Goal: Understand process/instructions: Learn how to perform a task or action

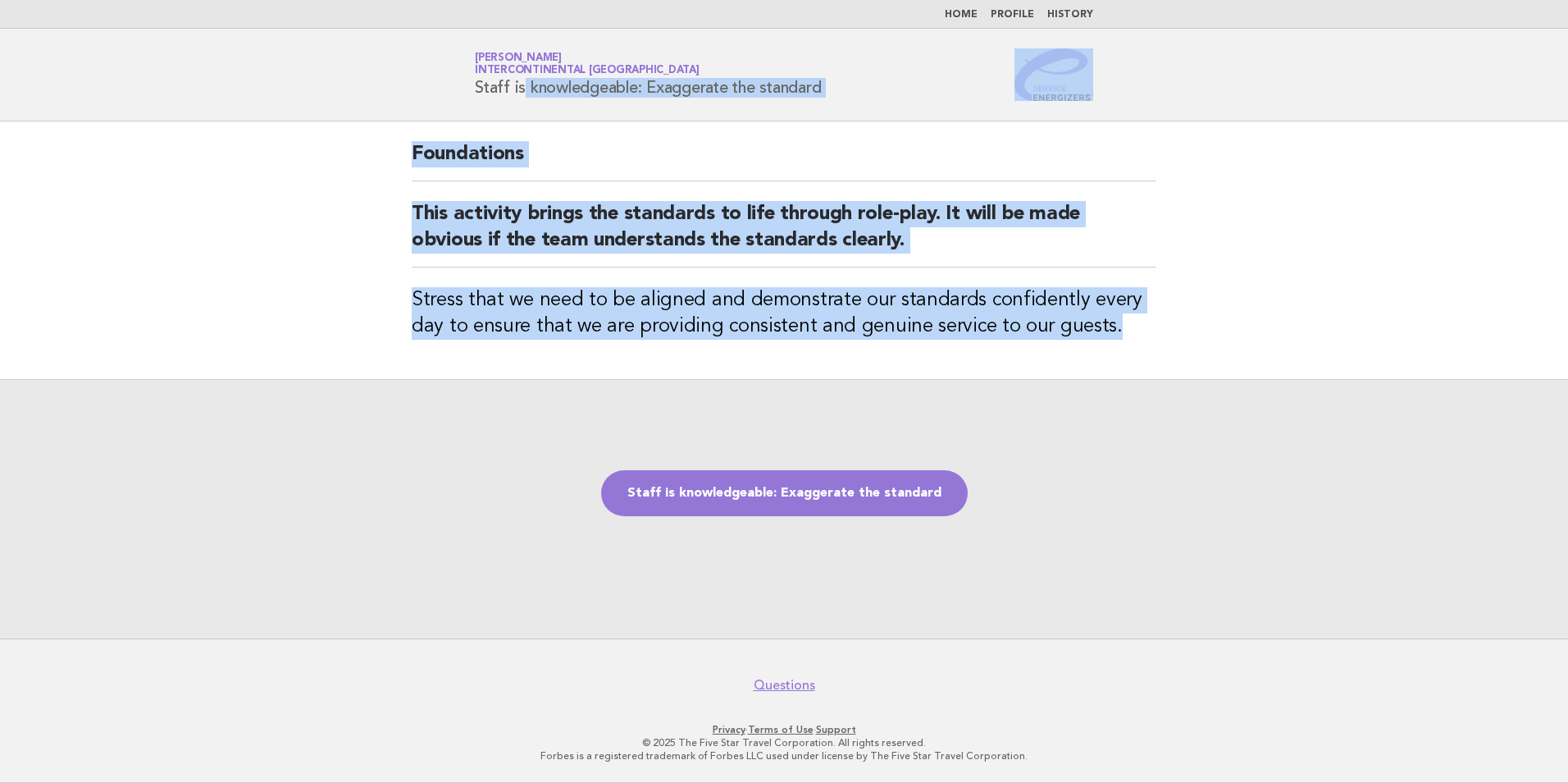
drag, startPoint x: 1130, startPoint y: 327, endPoint x: 455, endPoint y: 100, distance: 712.1
click at [455, 100] on body "Home Profile History Service Energizers [PERSON_NAME] InterContinental [GEOGRAP…" at bounding box center [784, 392] width 1568 height 783
copy body "Staff is knowledgeable: Exaggerate the standard Foundations This activity bring…"
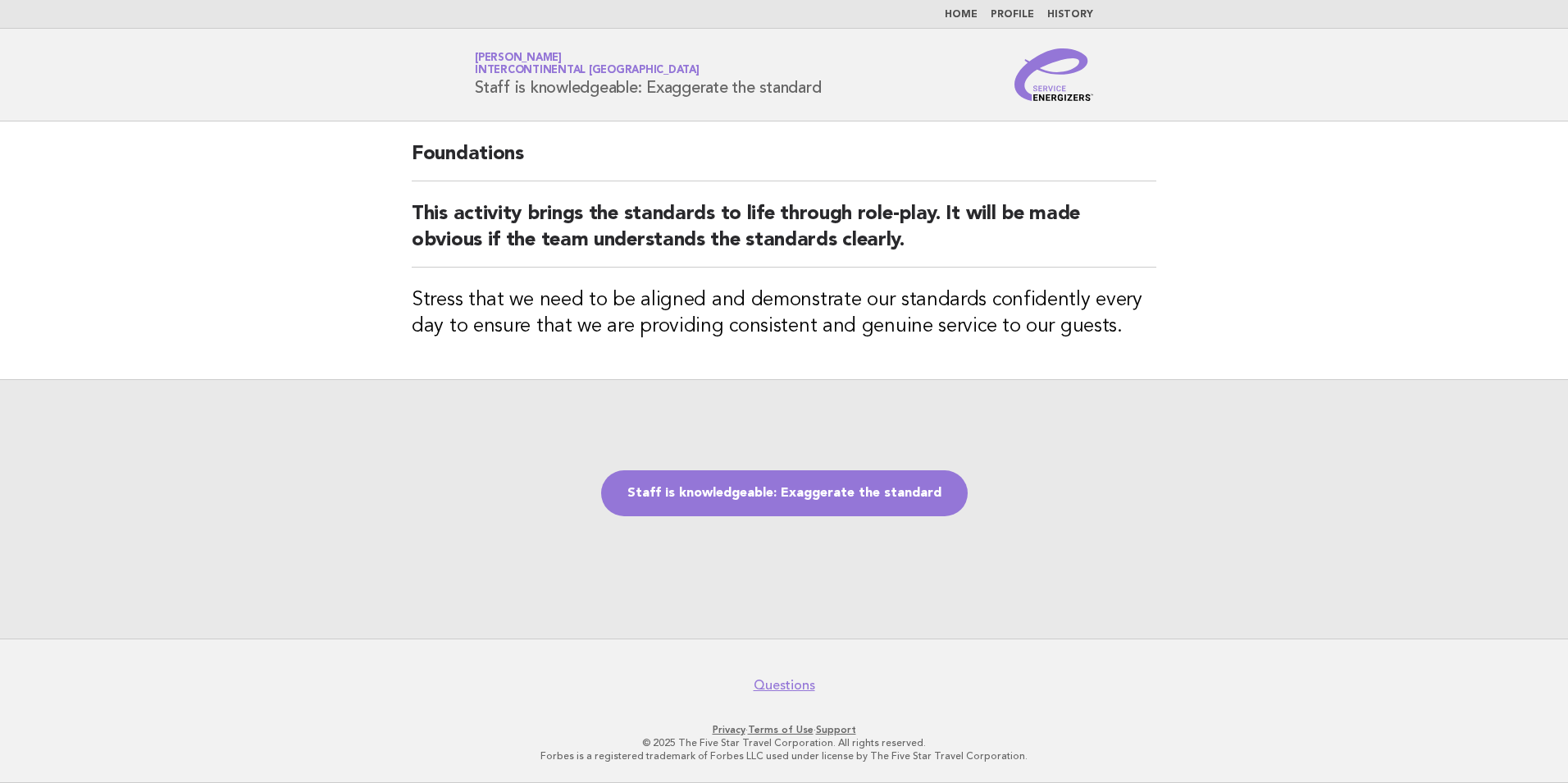
click at [1097, 481] on div "Staff is knowledgeable: Exaggerate the standard" at bounding box center [784, 508] width 1568 height 259
click at [824, 486] on link "Staff is knowledgeable: Exaggerate the standard" at bounding box center [784, 493] width 367 height 46
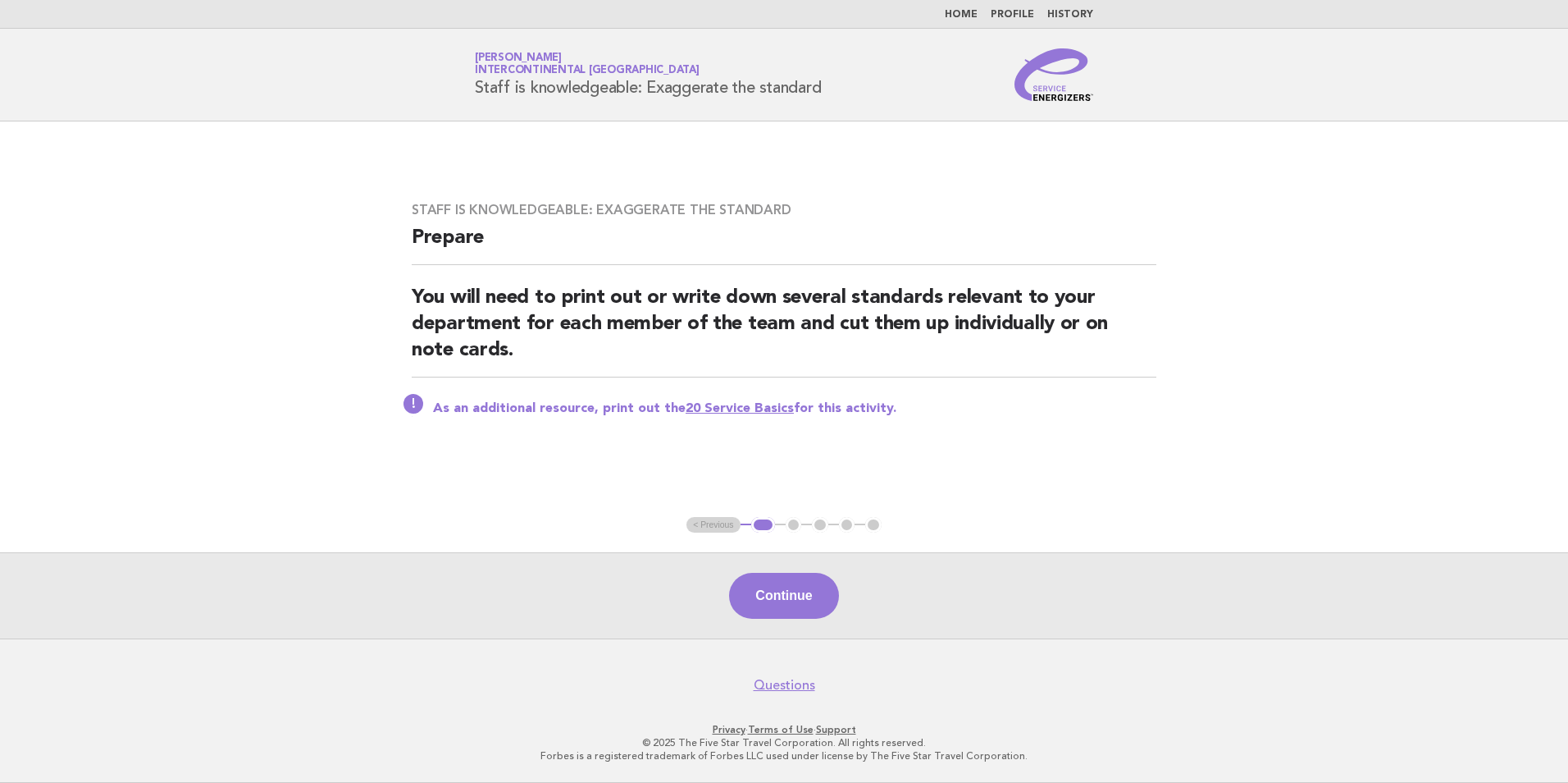
drag, startPoint x: 916, startPoint y: 421, endPoint x: 398, endPoint y: 238, distance: 549.4
click at [398, 238] on div "Staff is knowledgeable: Exaggerate the standard Prepare You will need to print …" at bounding box center [784, 319] width 784 height 274
copy div "Prepare You will need to print out or write down several standards relevant to …"
click at [952, 397] on div "Staff is knowledgeable: Exaggerate the standard Prepare You will need to print …" at bounding box center [784, 319] width 784 height 274
click at [731, 403] on link "20 Service Basics" at bounding box center [739, 408] width 109 height 13
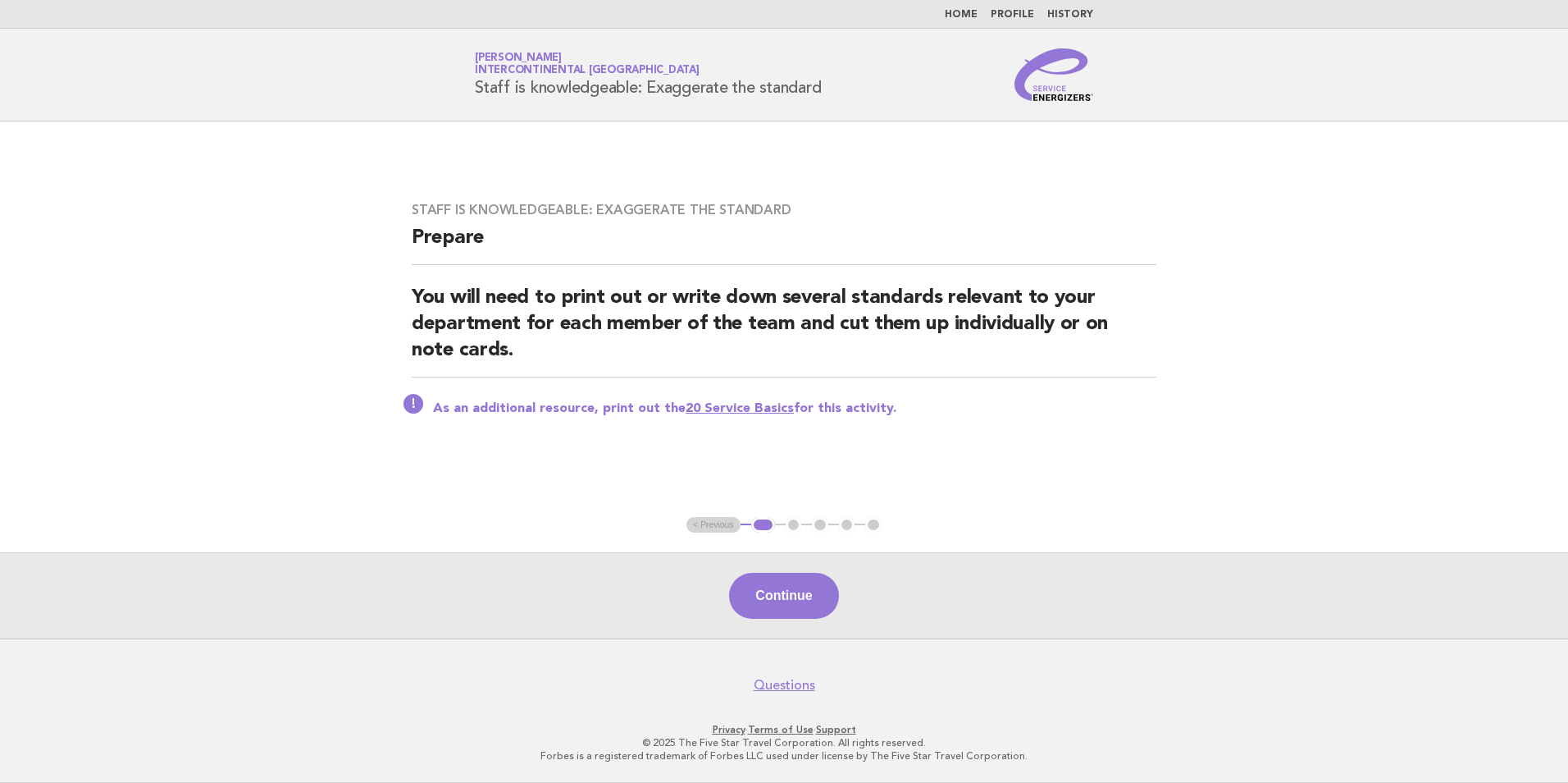
click at [772, 596] on button "Continue" at bounding box center [784, 596] width 109 height 46
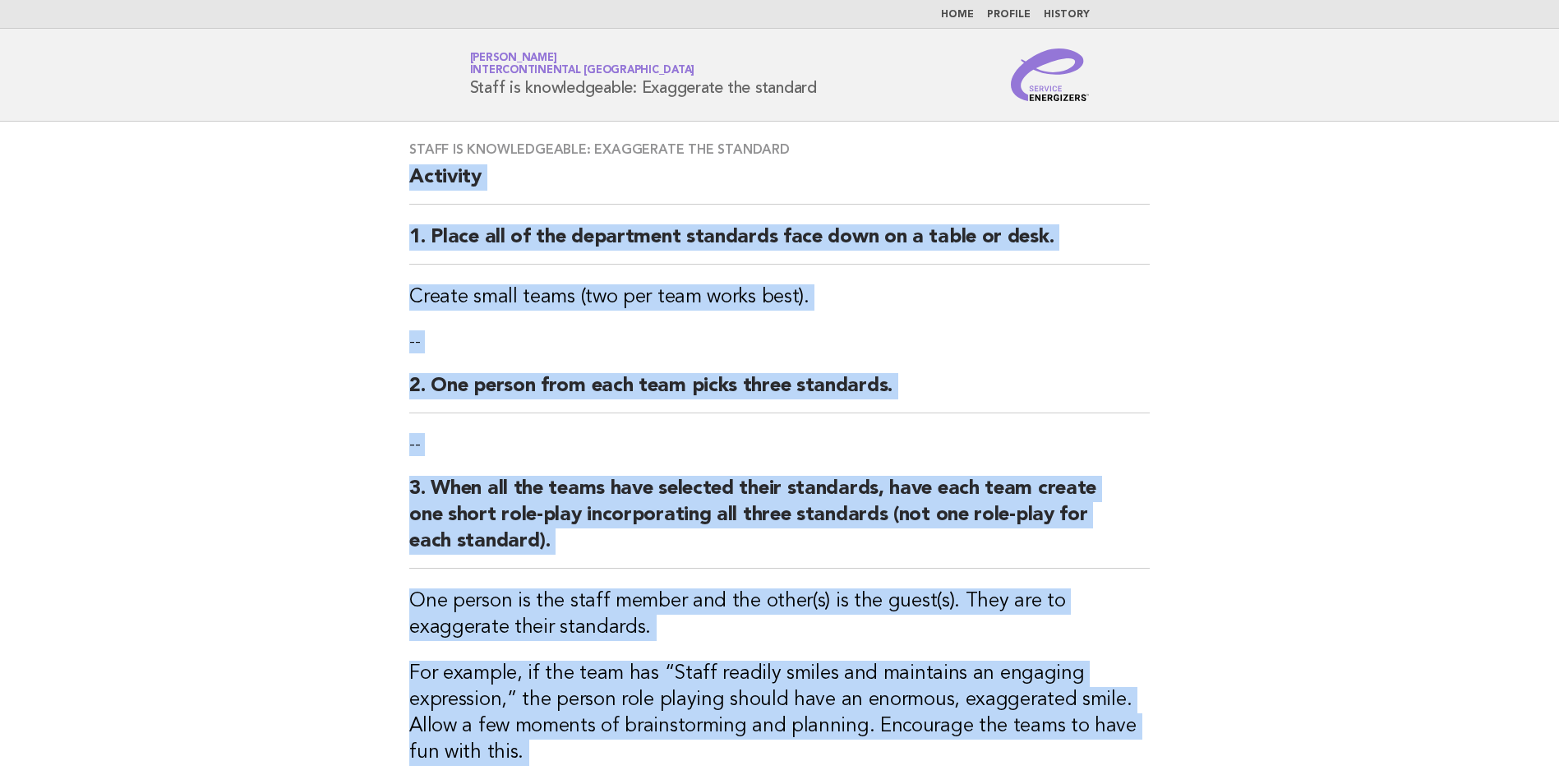
scroll to position [515, 0]
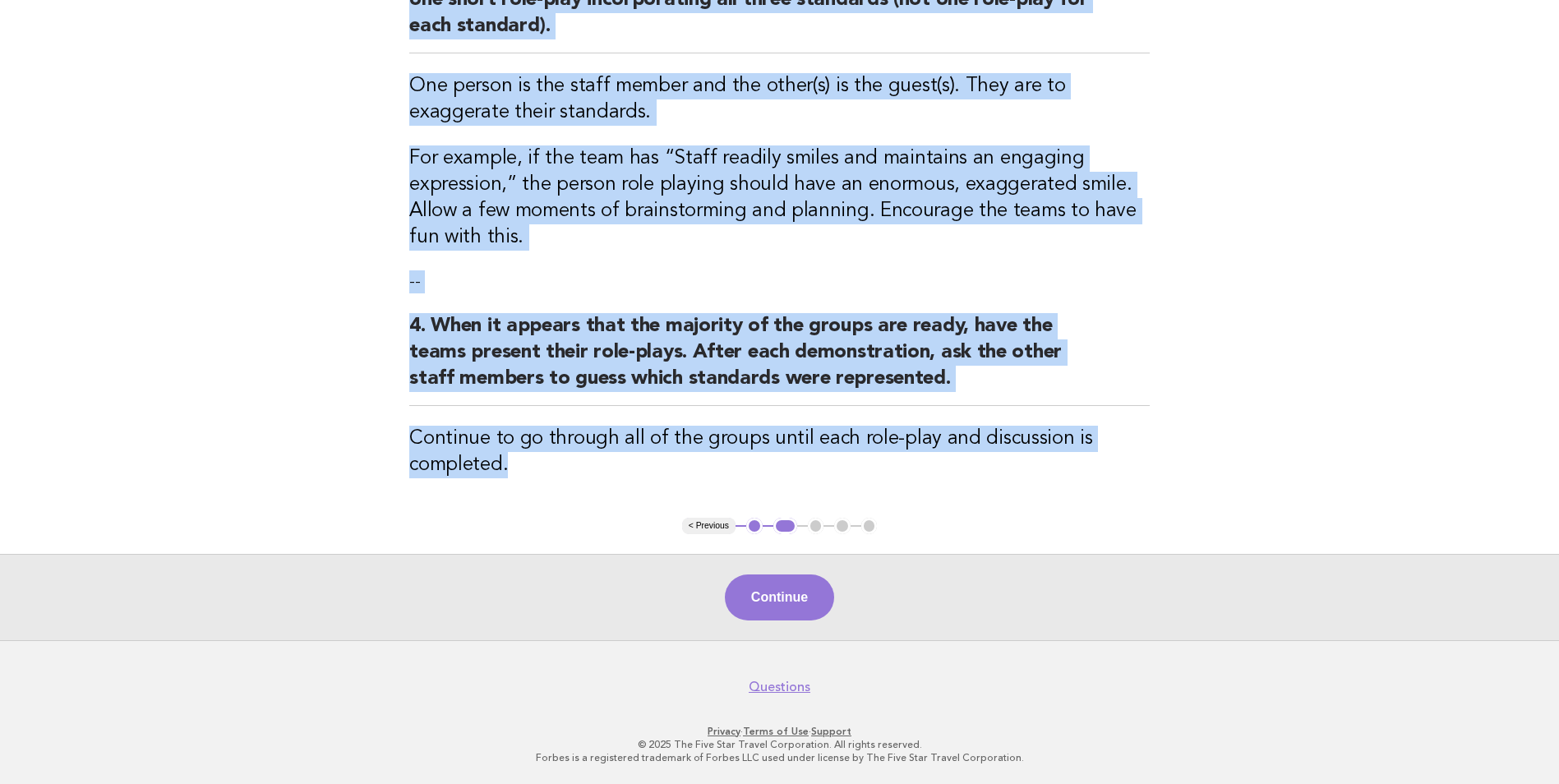
drag, startPoint x: 406, startPoint y: 178, endPoint x: 997, endPoint y: 458, distance: 654.0
click at [997, 458] on div "Staff is knowledgeable: Exaggerate the standard Activity 1. Place all of the de…" at bounding box center [779, 62] width 780 height 911
copy div "Loremips 4. Dolor sit am con adipiscing elitseddo eius temp in u labor et dolo.…"
click at [963, 450] on h3 "Continue to go through all of the groups until each role-play and discussion is…" at bounding box center [779, 451] width 741 height 52
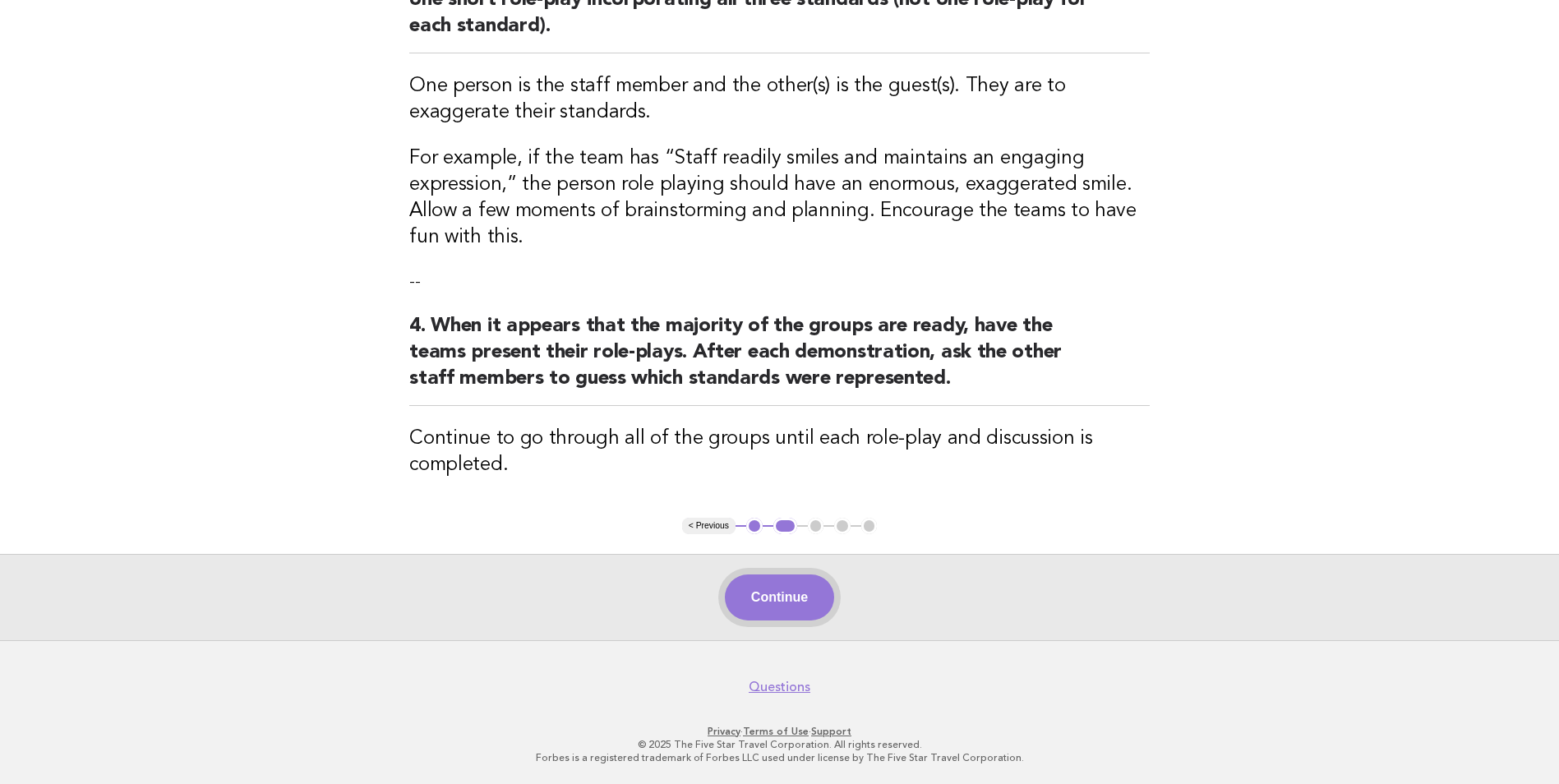
click at [794, 610] on button "Continue" at bounding box center [780, 597] width 110 height 46
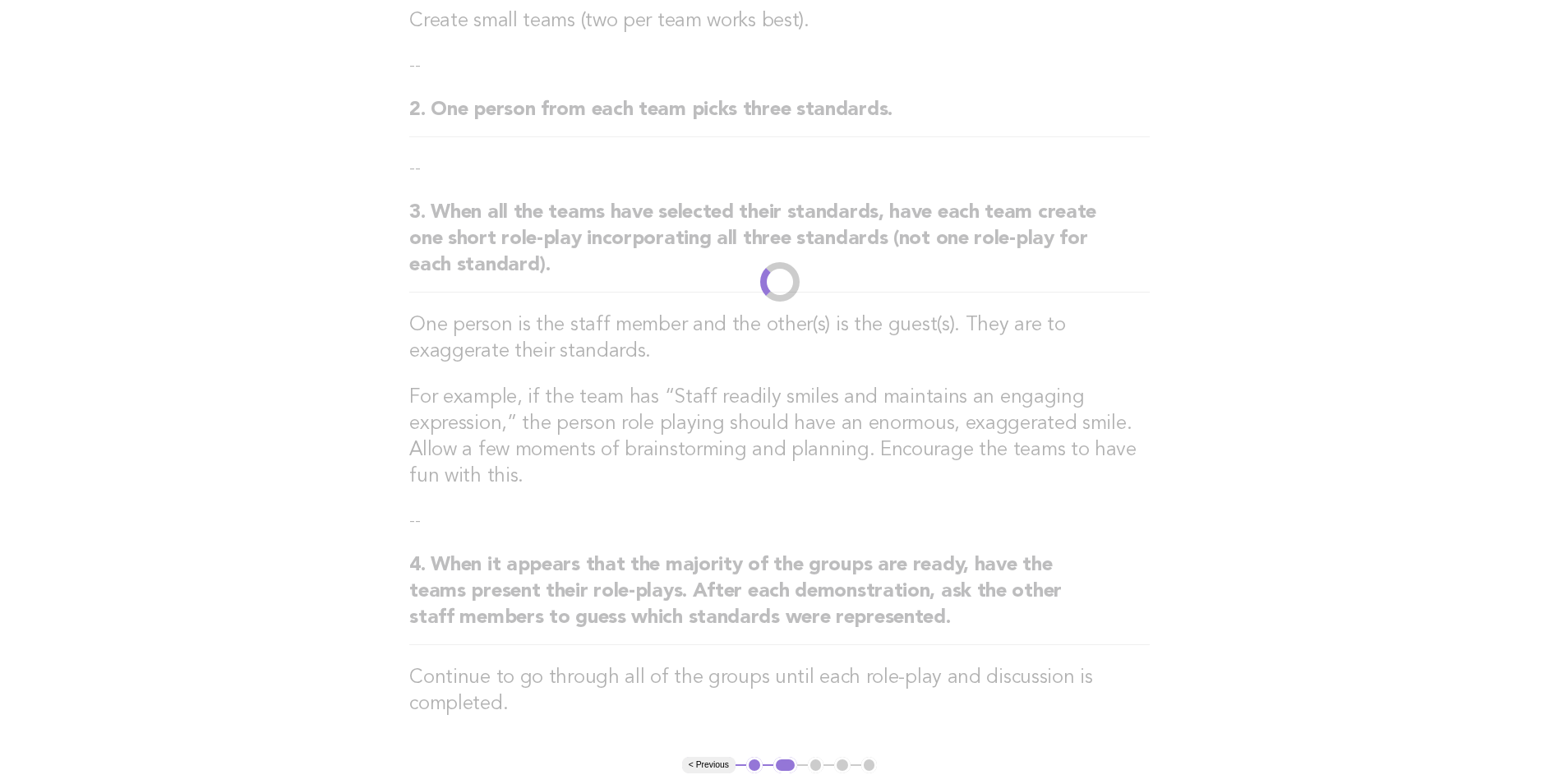
scroll to position [0, 0]
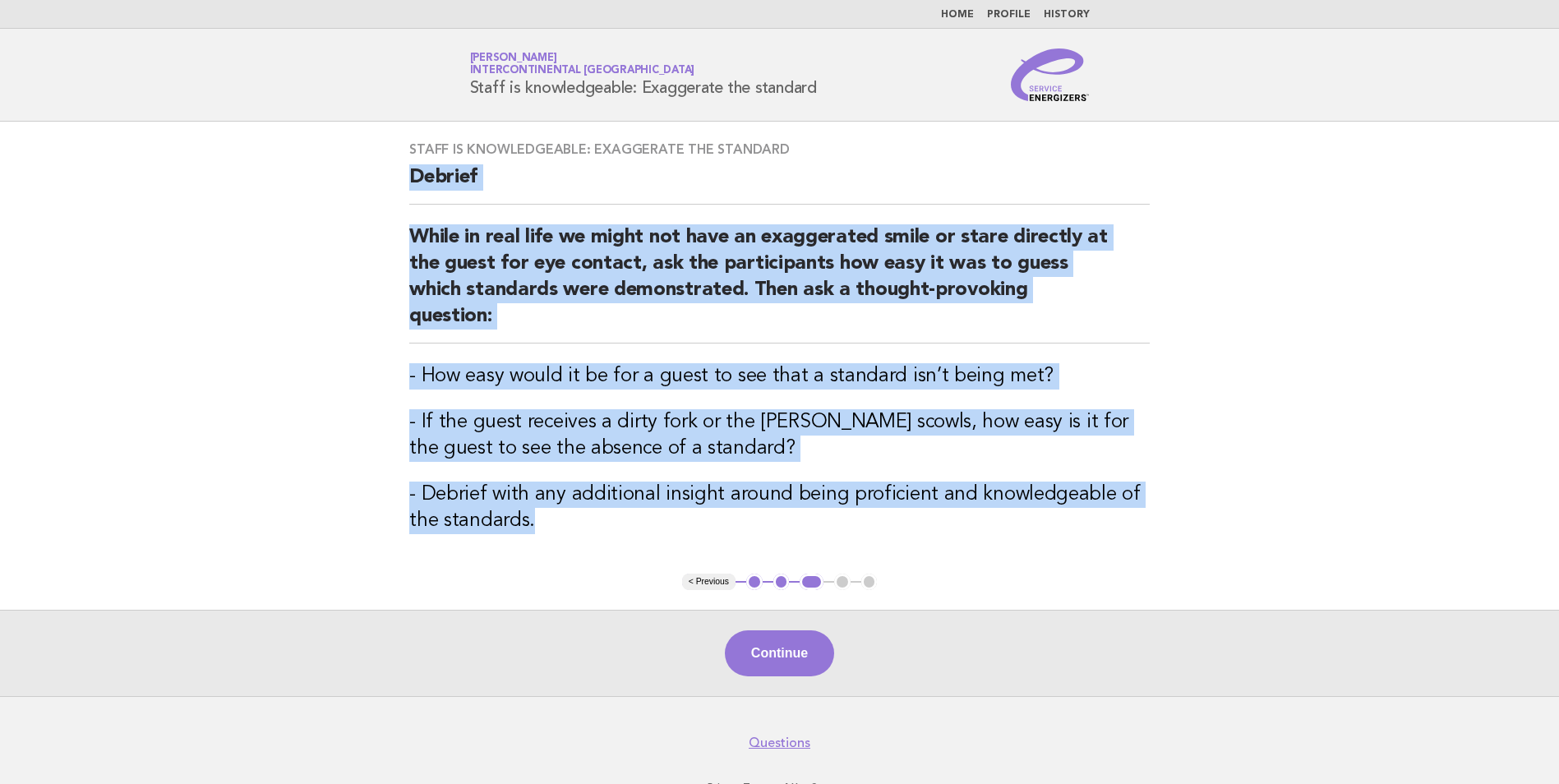
drag, startPoint x: 533, startPoint y: 499, endPoint x: 394, endPoint y: 181, distance: 347.1
click at [394, 181] on div "Staff is knowledgeable: Exaggerate the standard Debrief While in real life we m…" at bounding box center [779, 347] width 780 height 452
copy div "Debrief While in real life we might not have an exaggerated smile or stare dire…"
